Goal: Information Seeking & Learning: Get advice/opinions

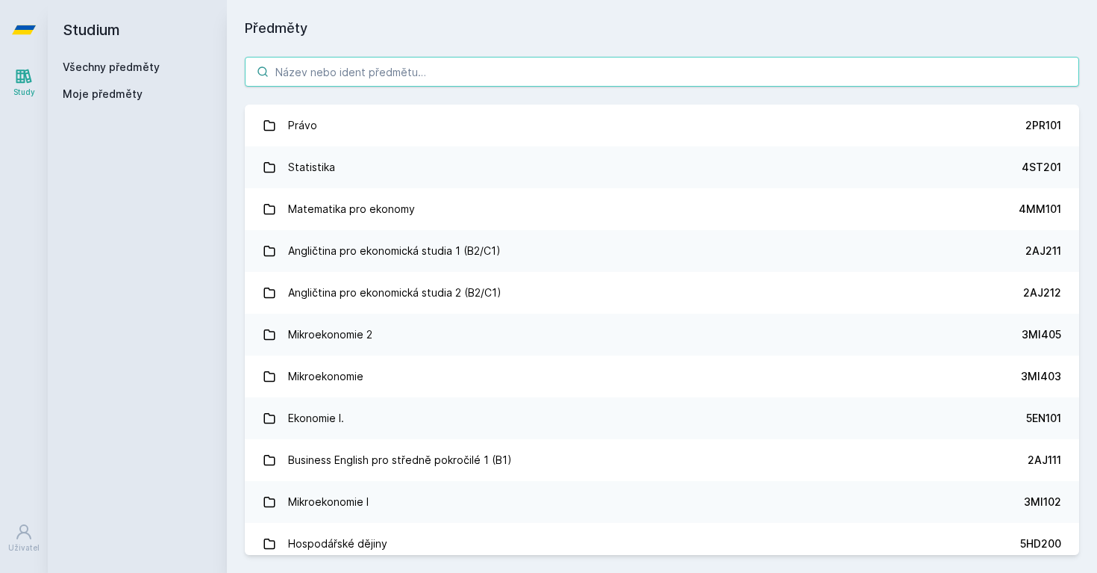
click at [541, 72] on input "search" at bounding box center [662, 72] width 835 height 30
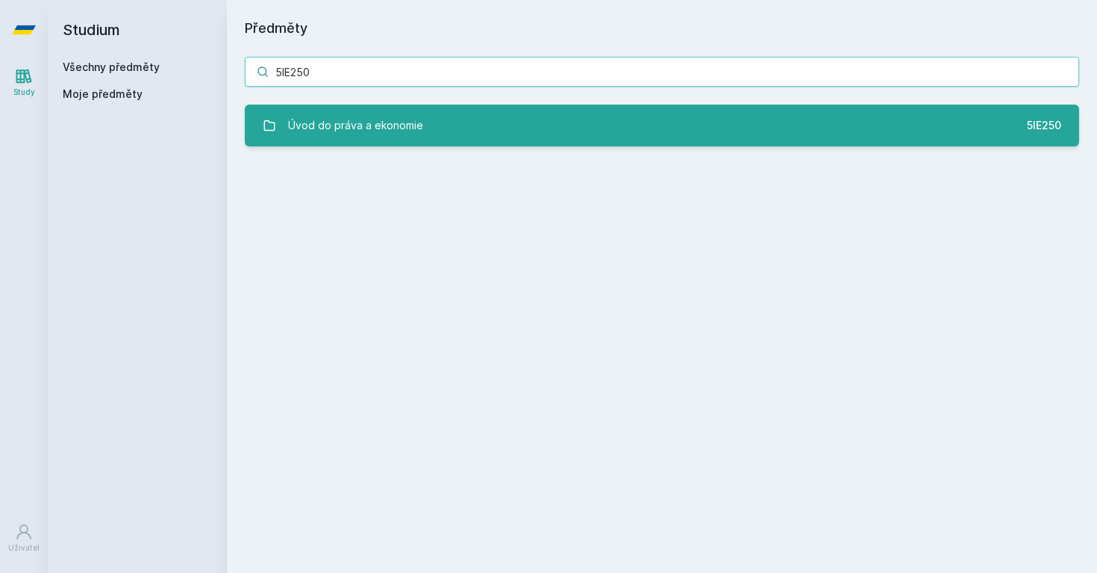
type input "5IE250"
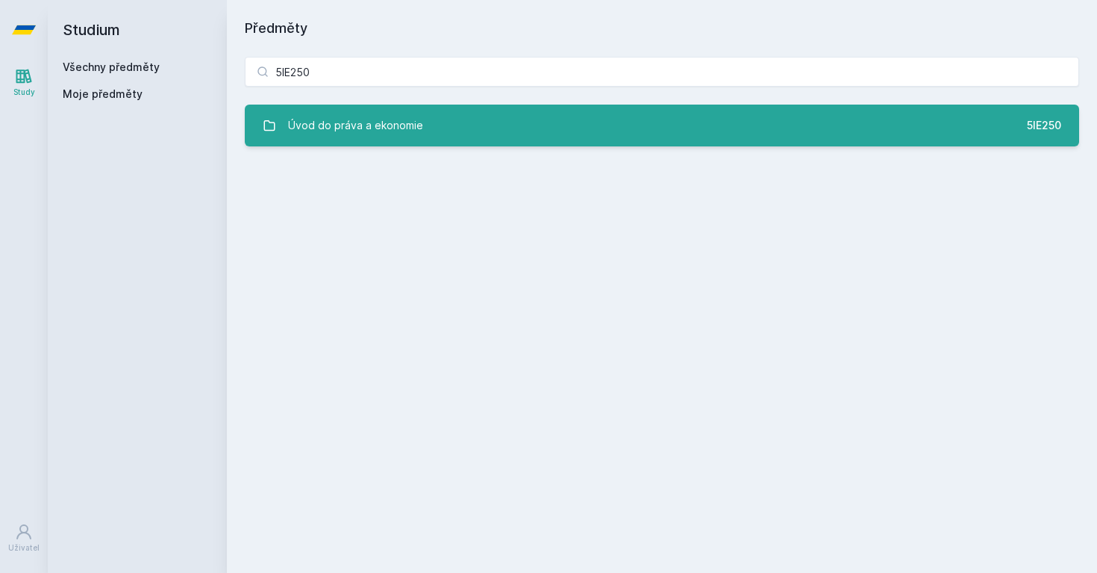
click at [547, 119] on link "Úvod do práva a ekonomie 5IE250" at bounding box center [662, 126] width 835 height 42
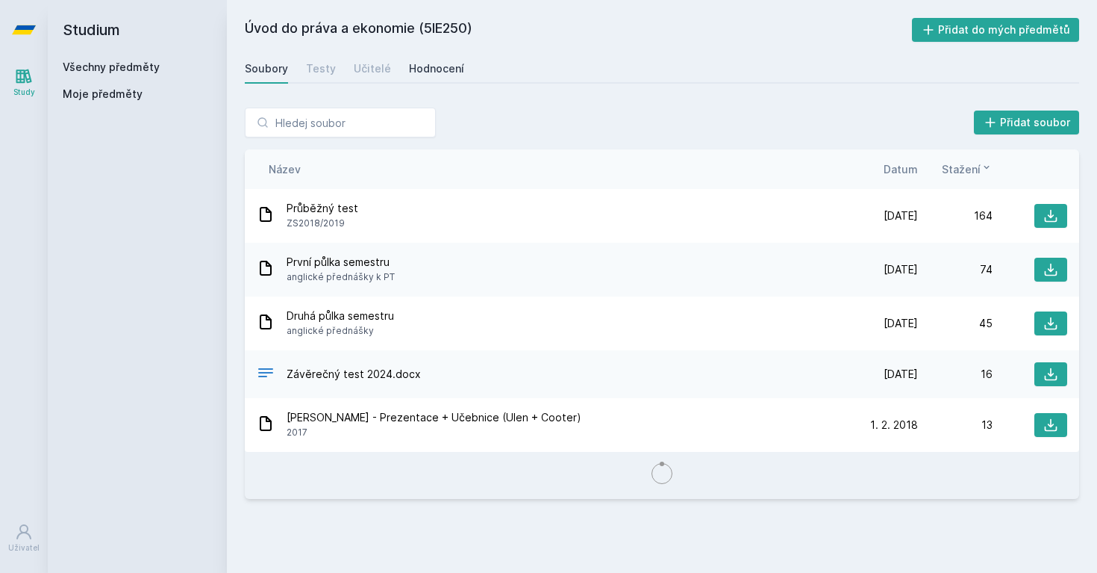
click at [425, 78] on link "Hodnocení" at bounding box center [436, 69] width 55 height 30
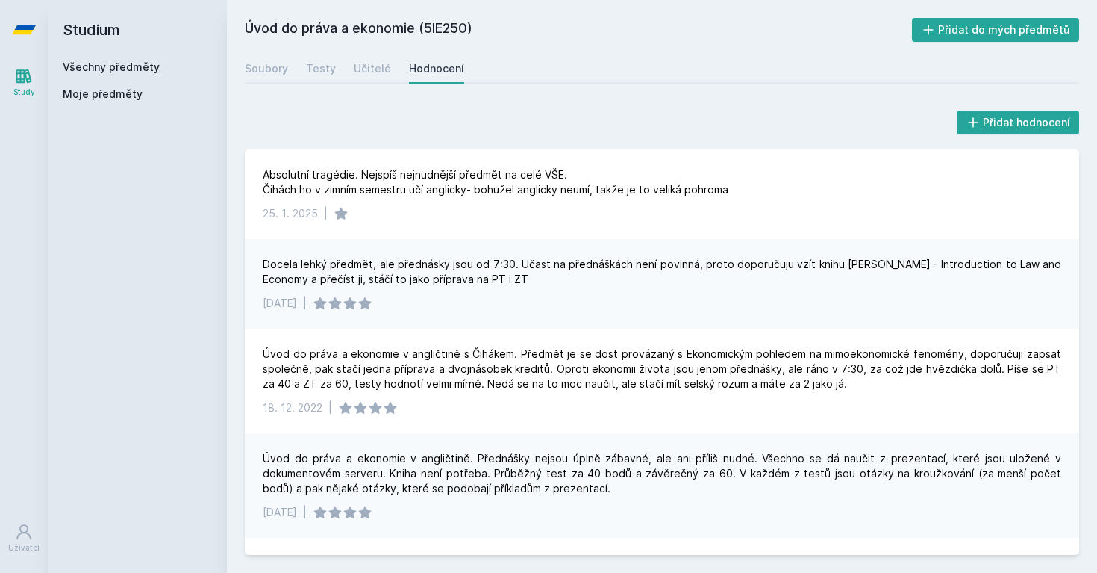
click at [317, 260] on div "Docela lehký předmět, ale přednásky jsou od 7:30. Učast na přednáškách není pov…" at bounding box center [662, 272] width 799 height 30
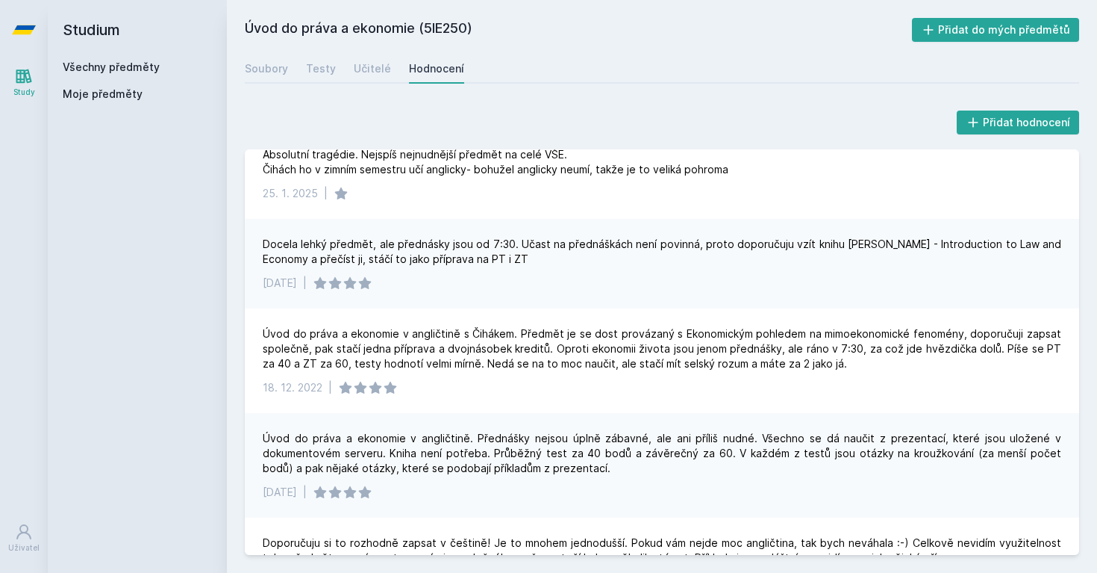
scroll to position [24, 0]
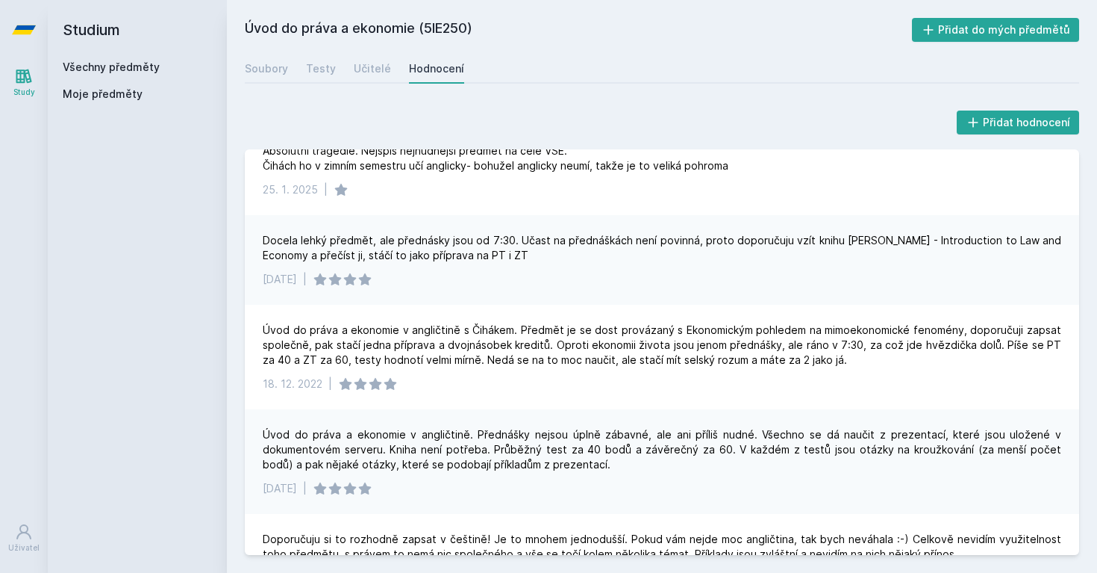
click at [452, 243] on div "Docela lehký předmět, ale přednásky jsou od 7:30. Učast na přednáškách není pov…" at bounding box center [662, 248] width 799 height 30
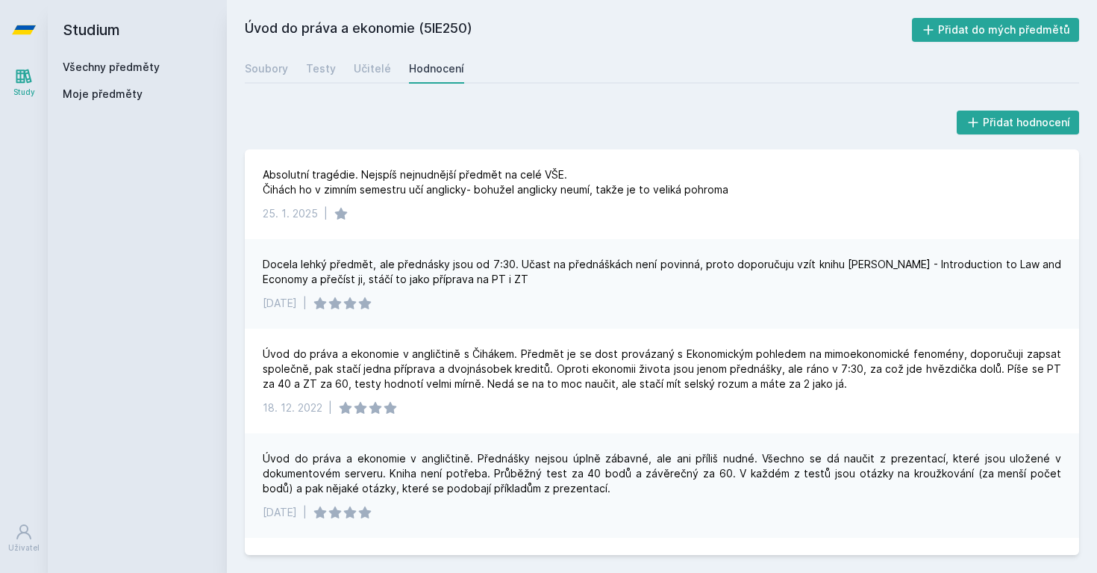
scroll to position [0, 0]
click at [137, 58] on h2 "Studium" at bounding box center [137, 30] width 149 height 60
click at [140, 66] on link "Všechny předměty" at bounding box center [111, 66] width 97 height 13
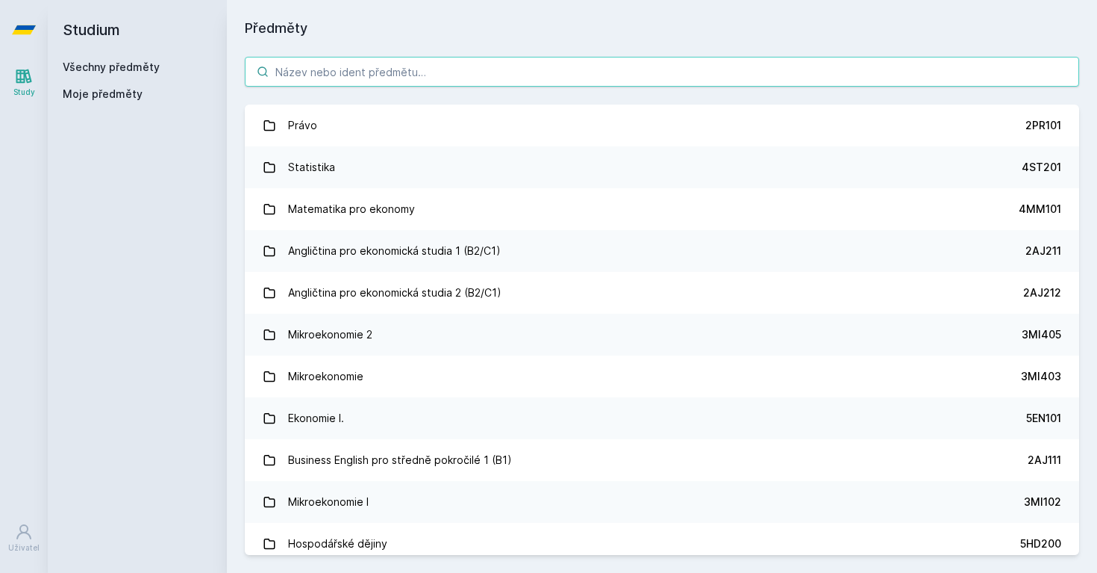
click at [393, 66] on input "search" at bounding box center [662, 72] width 835 height 30
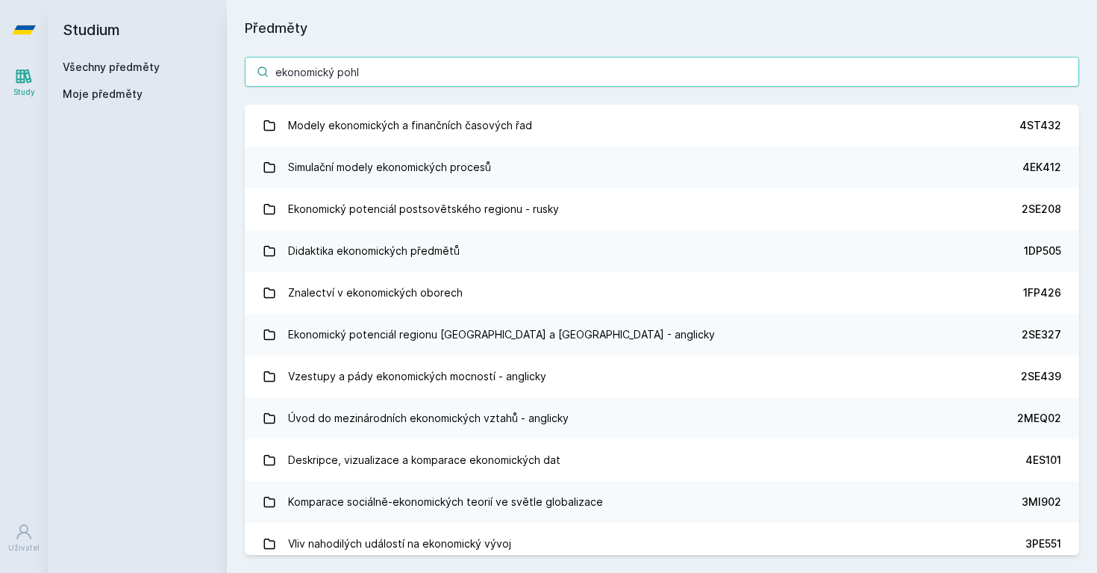
type input "ekonomický pohle"
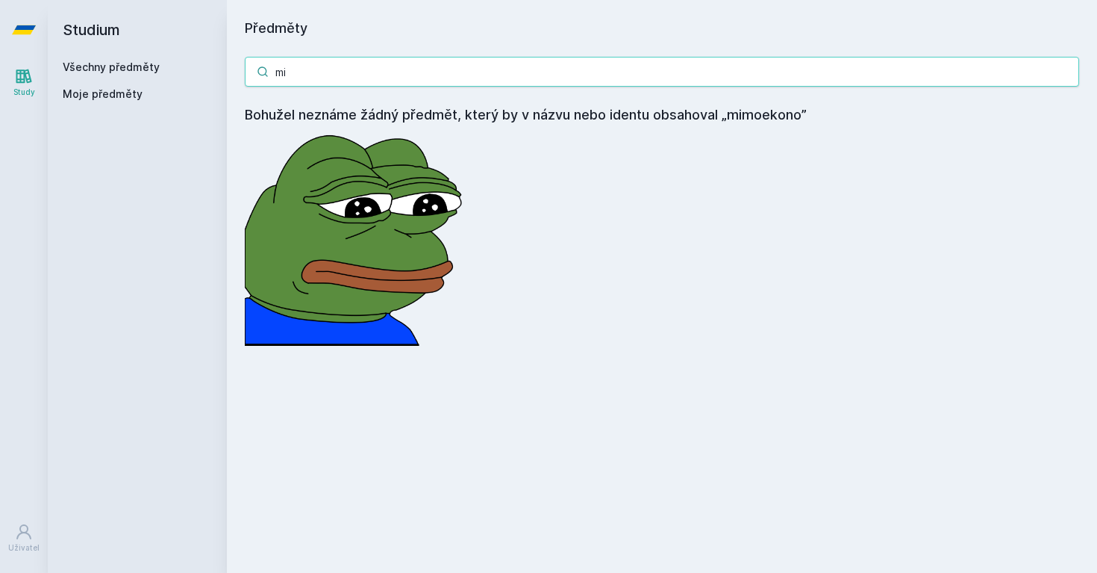
type input "m"
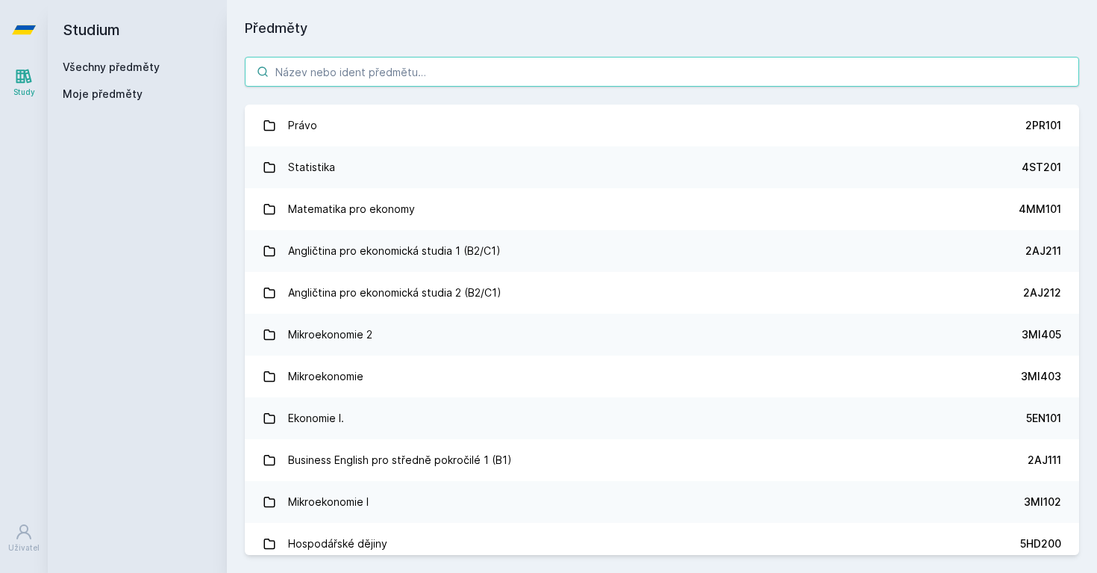
click at [467, 68] on input "search" at bounding box center [662, 72] width 835 height 30
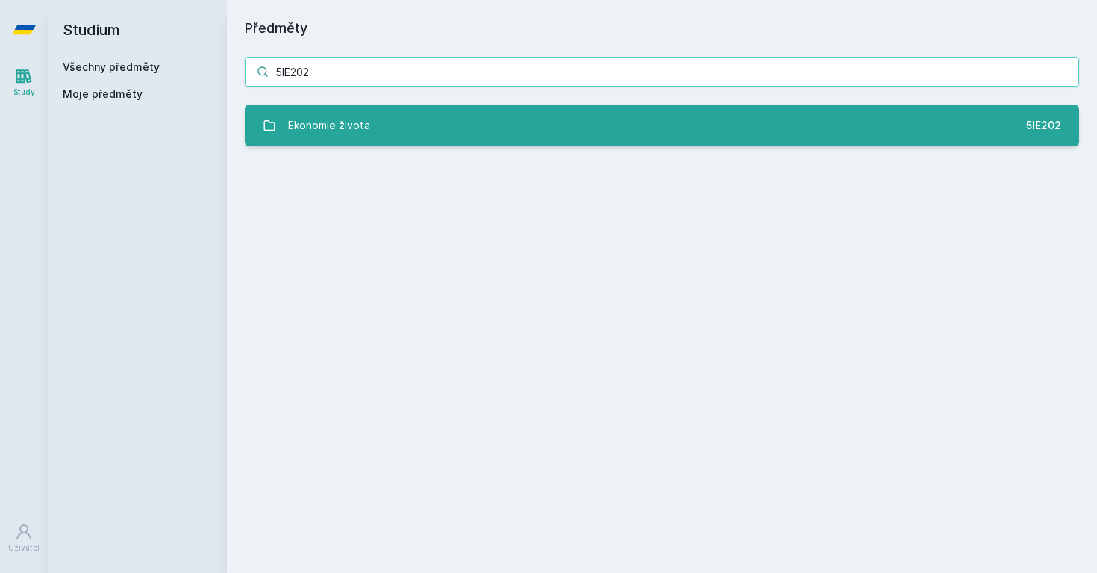
type input "5IE202"
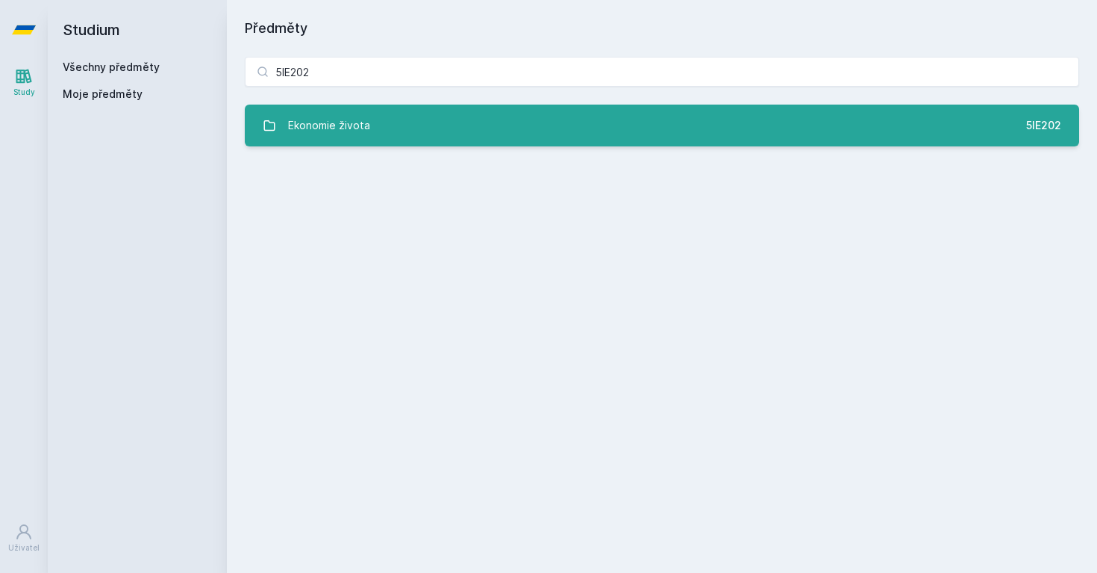
click at [500, 116] on link "Ekonomie života 5IE202" at bounding box center [662, 126] width 835 height 42
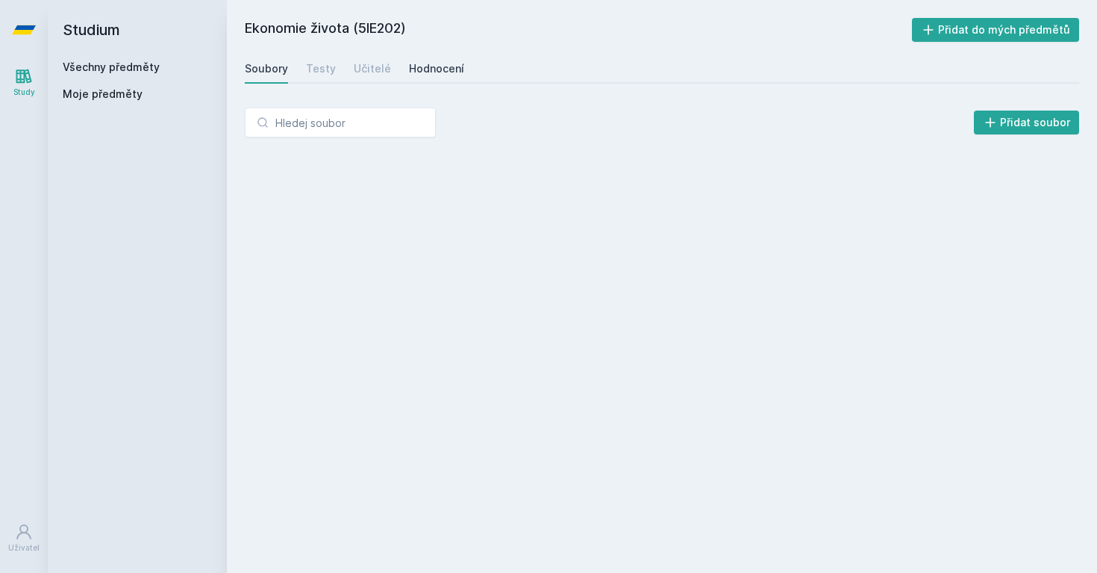
click at [450, 75] on div "Hodnocení" at bounding box center [436, 68] width 55 height 15
